Goal: Find specific page/section: Find specific page/section

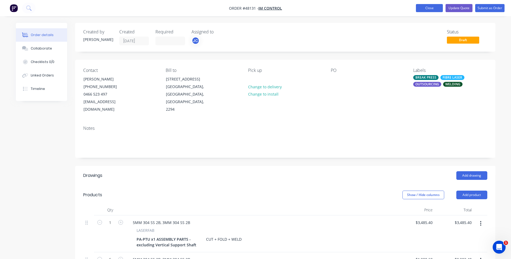
click at [423, 8] on button "Close" at bounding box center [429, 8] width 27 height 8
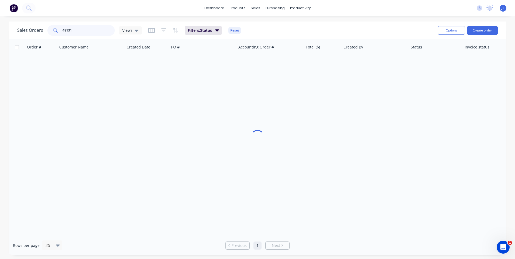
drag, startPoint x: 82, startPoint y: 26, endPoint x: 45, endPoint y: 31, distance: 36.7
click at [45, 31] on div "Sales Orders 48131 Views" at bounding box center [79, 30] width 124 height 11
click at [265, 31] on div "Sales Orders Views Filters: Status Reset" at bounding box center [225, 30] width 417 height 13
click at [266, 35] on div "Customers" at bounding box center [273, 36] width 19 height 5
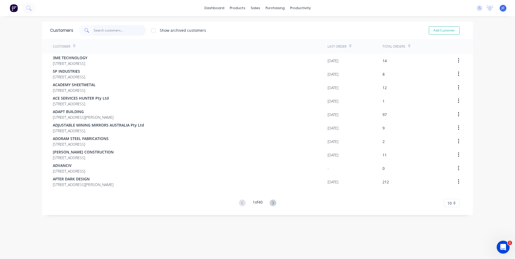
click at [104, 30] on input "text" at bounding box center [120, 30] width 53 height 11
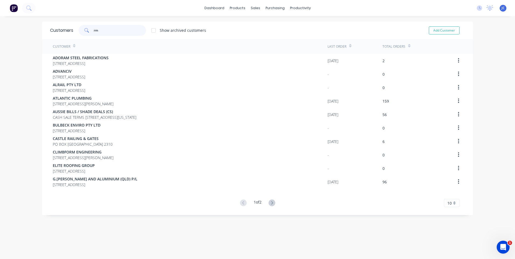
type input "r"
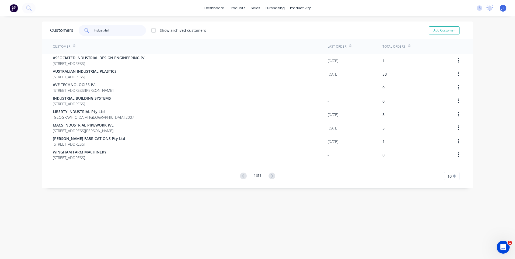
type input "industrial"
